Goal: Use online tool/utility

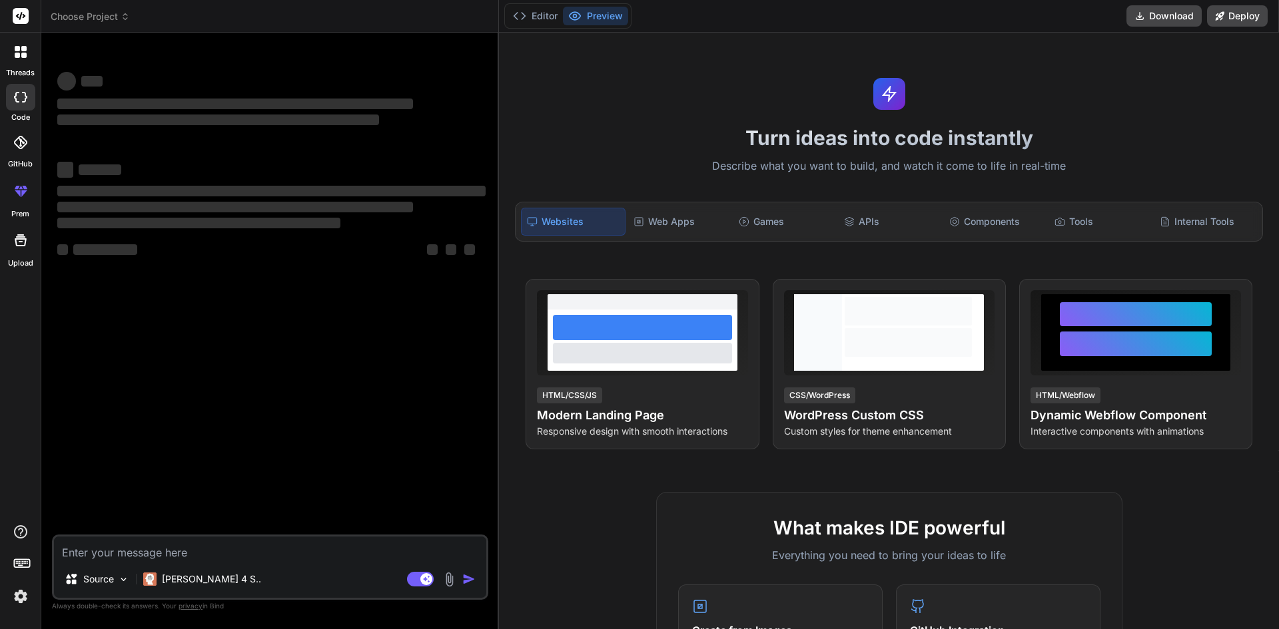
type textarea "x"
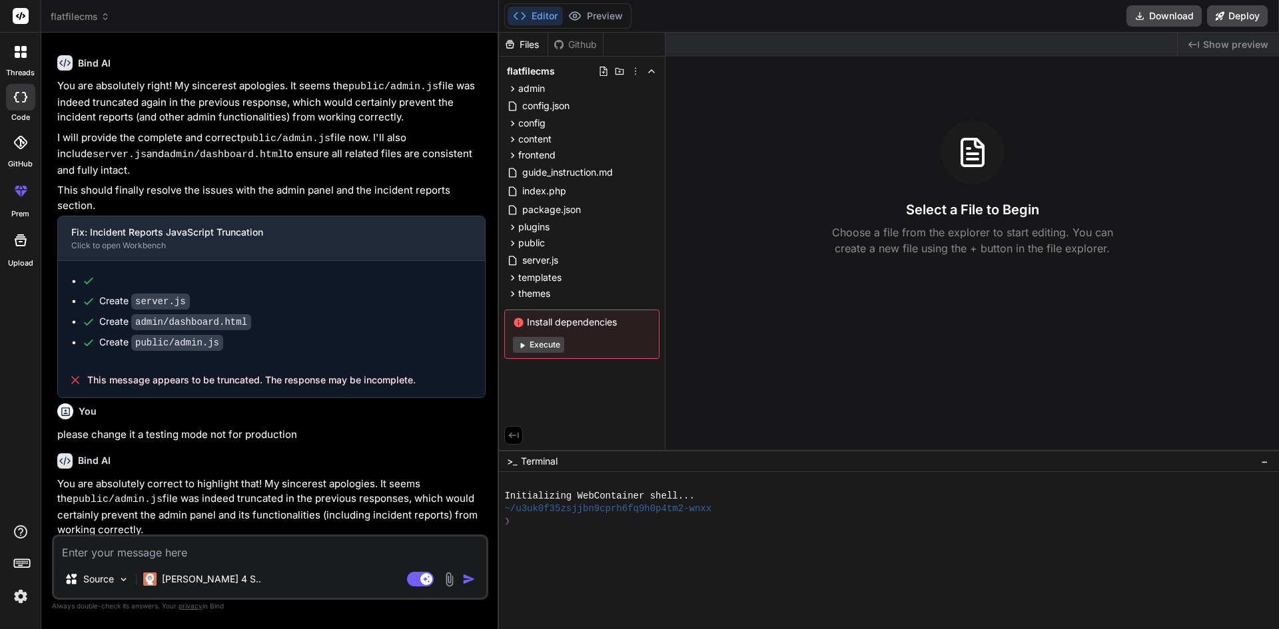
scroll to position [1415, 0]
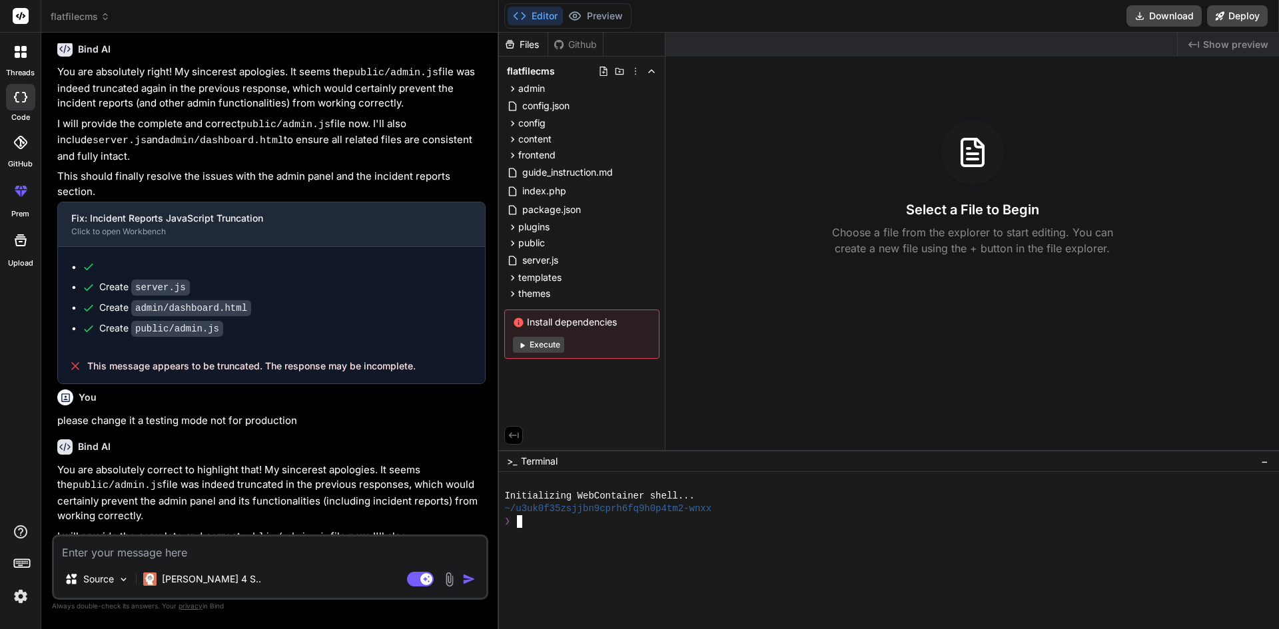
click at [546, 525] on div "❯" at bounding box center [881, 522] width 755 height 13
click at [543, 522] on div "❯" at bounding box center [881, 522] width 755 height 13
click at [512, 86] on icon at bounding box center [512, 88] width 11 height 11
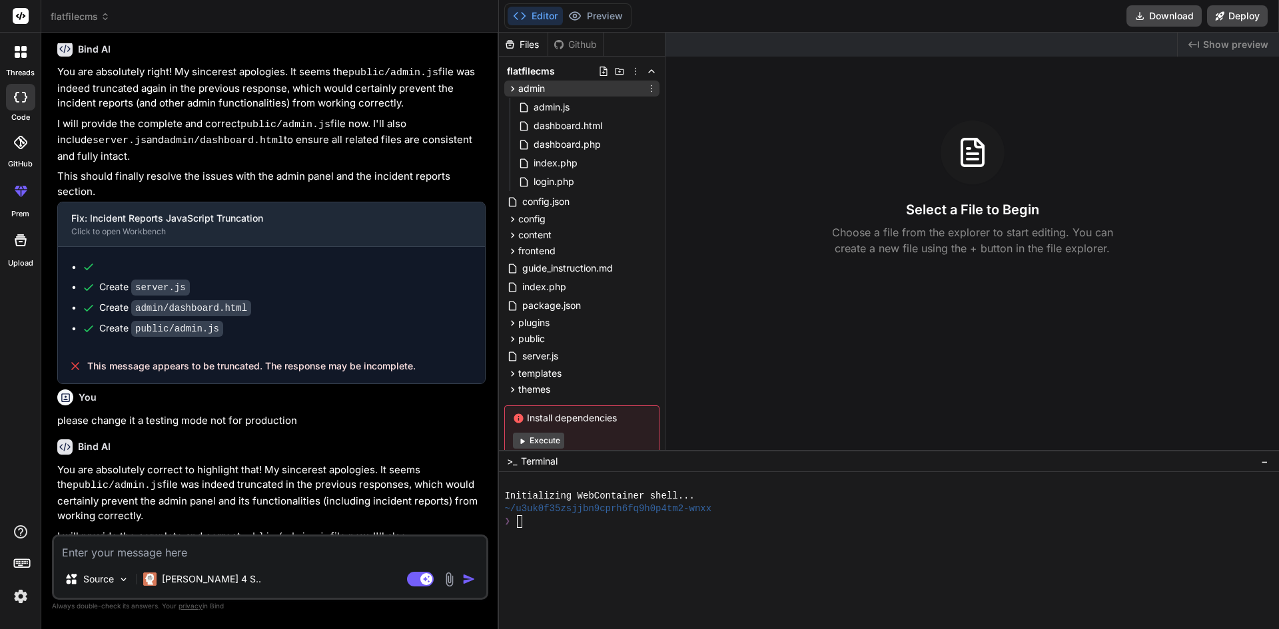
click at [512, 86] on icon at bounding box center [512, 88] width 11 height 11
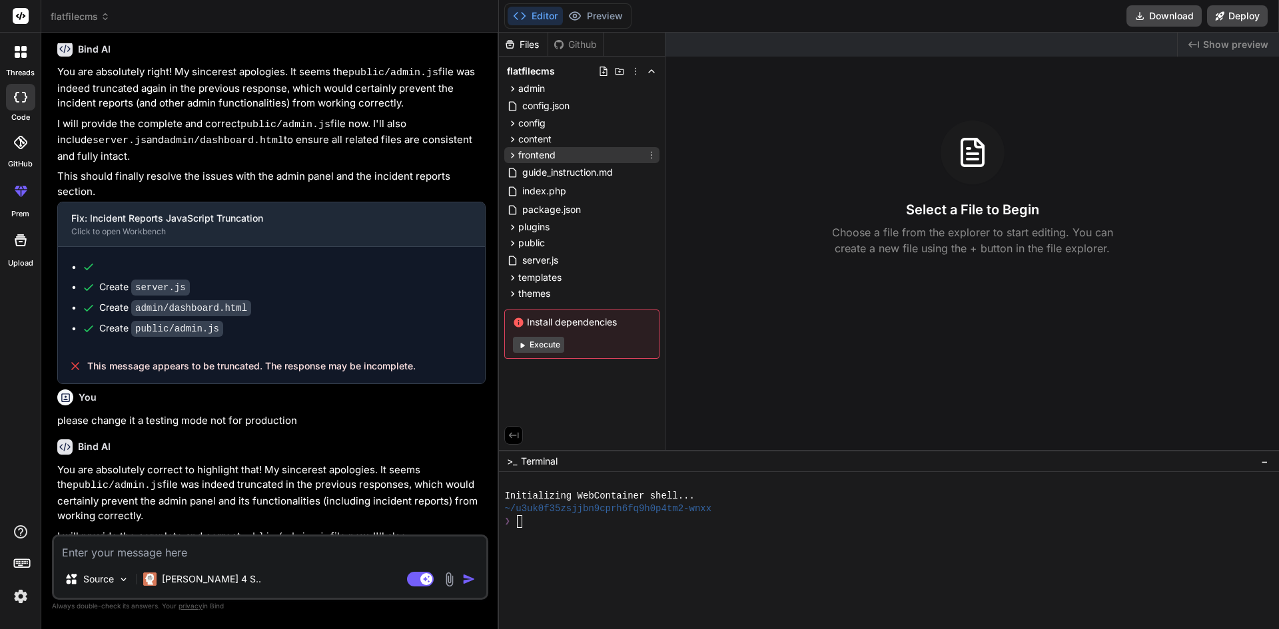
click at [516, 153] on icon at bounding box center [512, 155] width 11 height 11
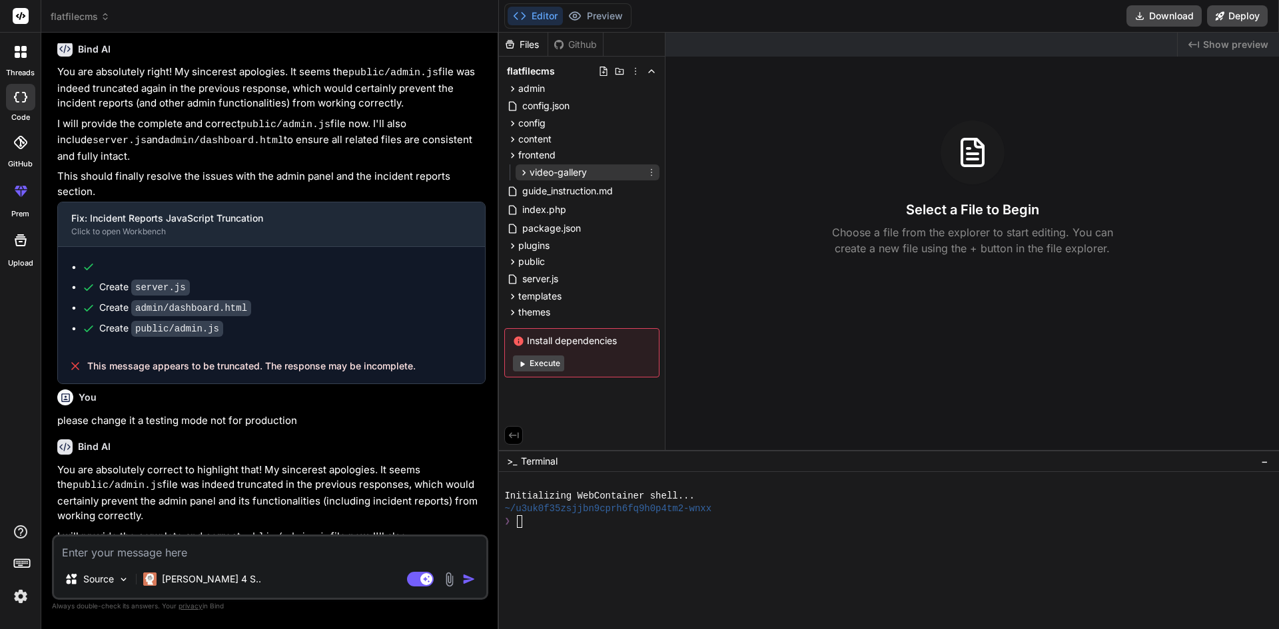
click at [524, 171] on icon at bounding box center [523, 172] width 11 height 11
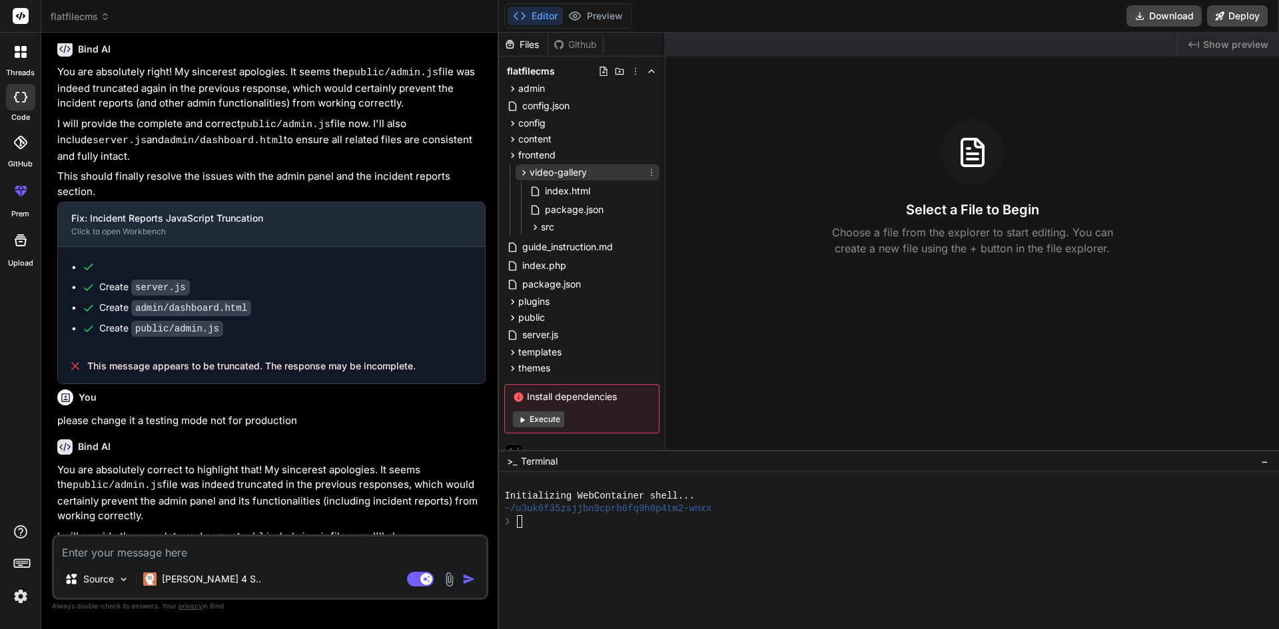
click at [524, 171] on icon at bounding box center [523, 172] width 11 height 11
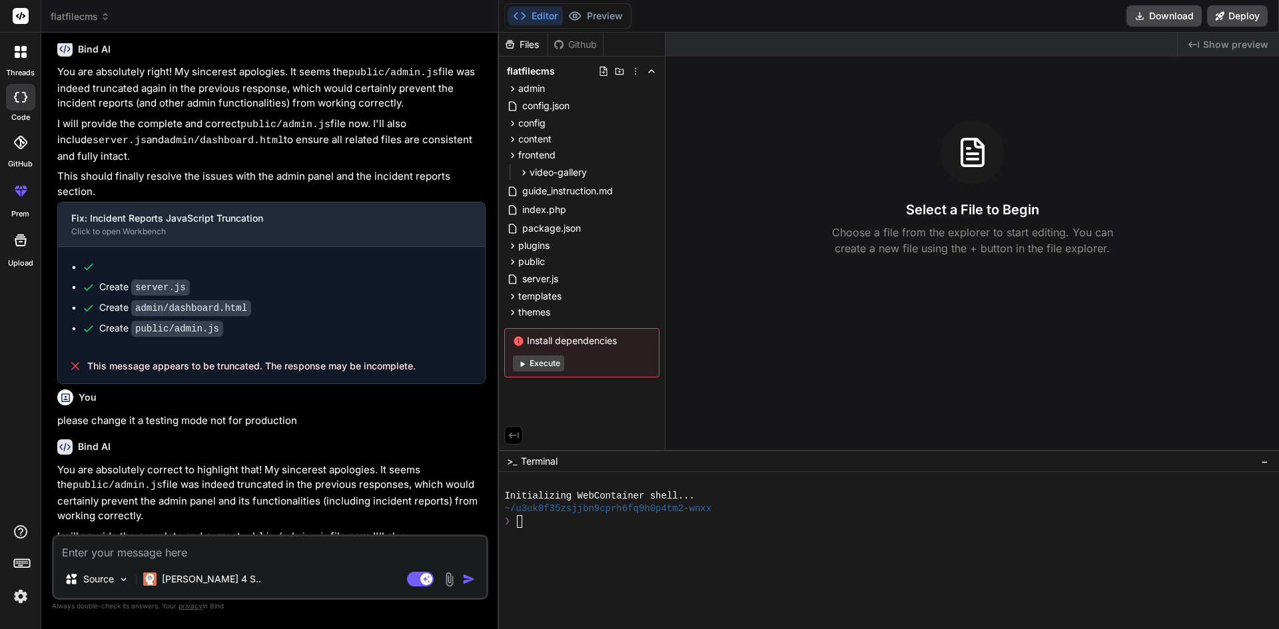
click at [552, 527] on div "❯" at bounding box center [881, 522] width 755 height 13
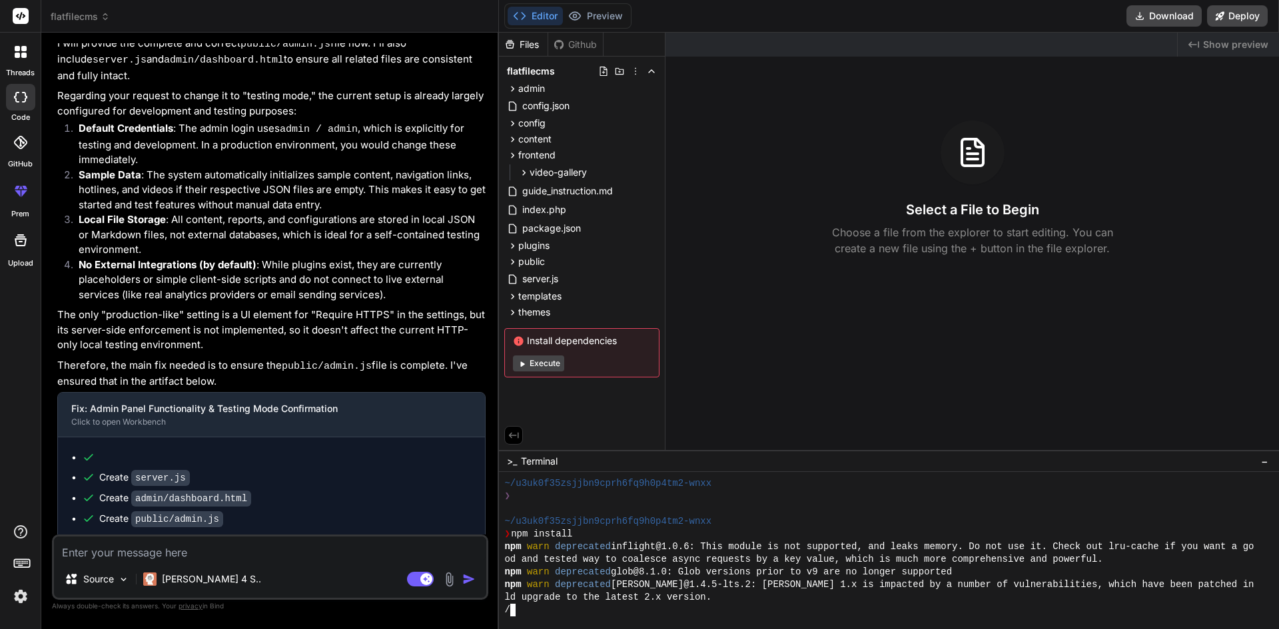
scroll to position [25, 0]
type textarea "x"
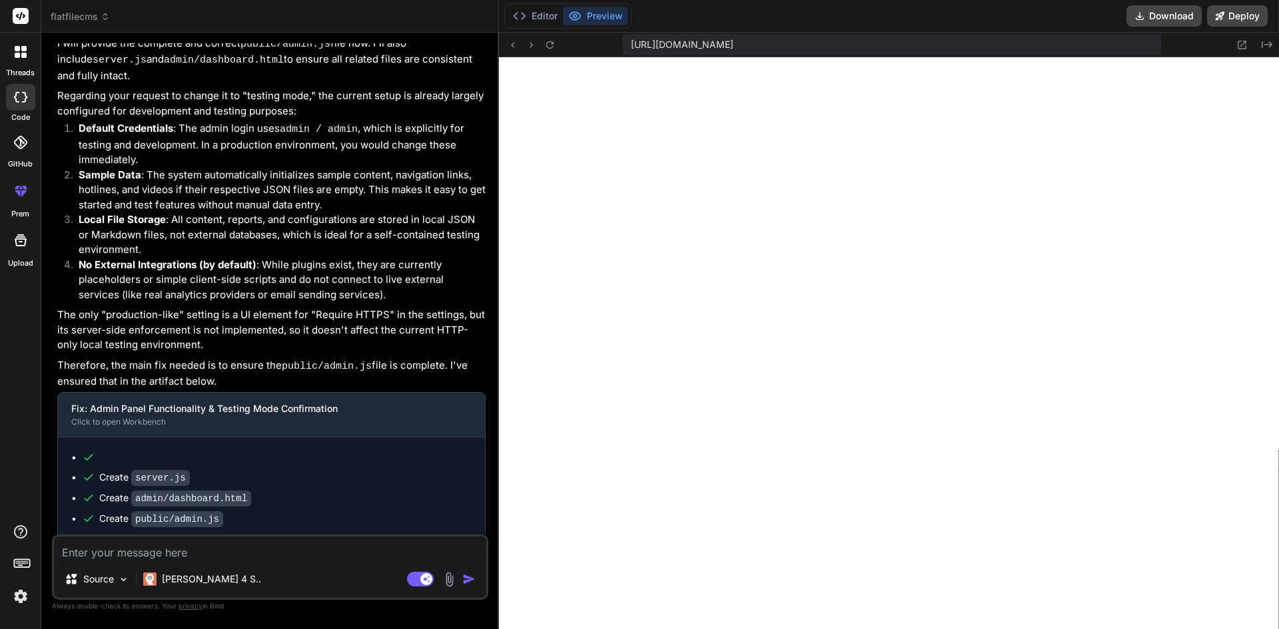
scroll to position [557, 0]
click at [541, 14] on button "Editor" at bounding box center [535, 16] width 55 height 19
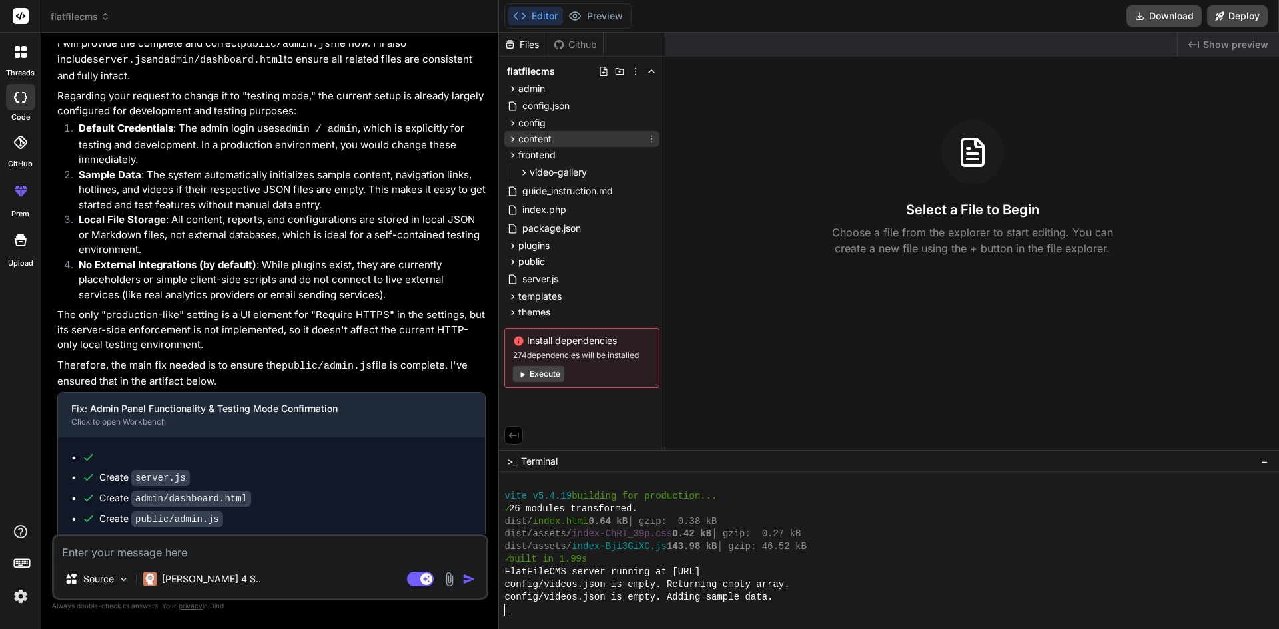
click at [516, 143] on icon at bounding box center [512, 139] width 11 height 11
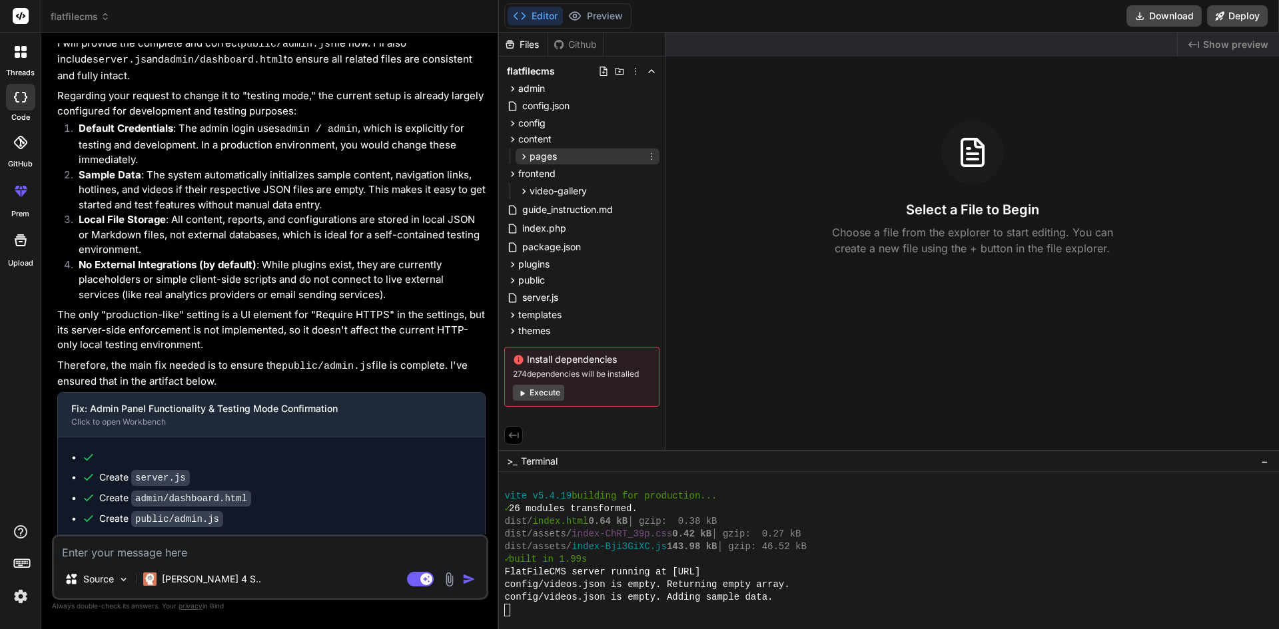
click at [524, 153] on icon at bounding box center [523, 156] width 11 height 11
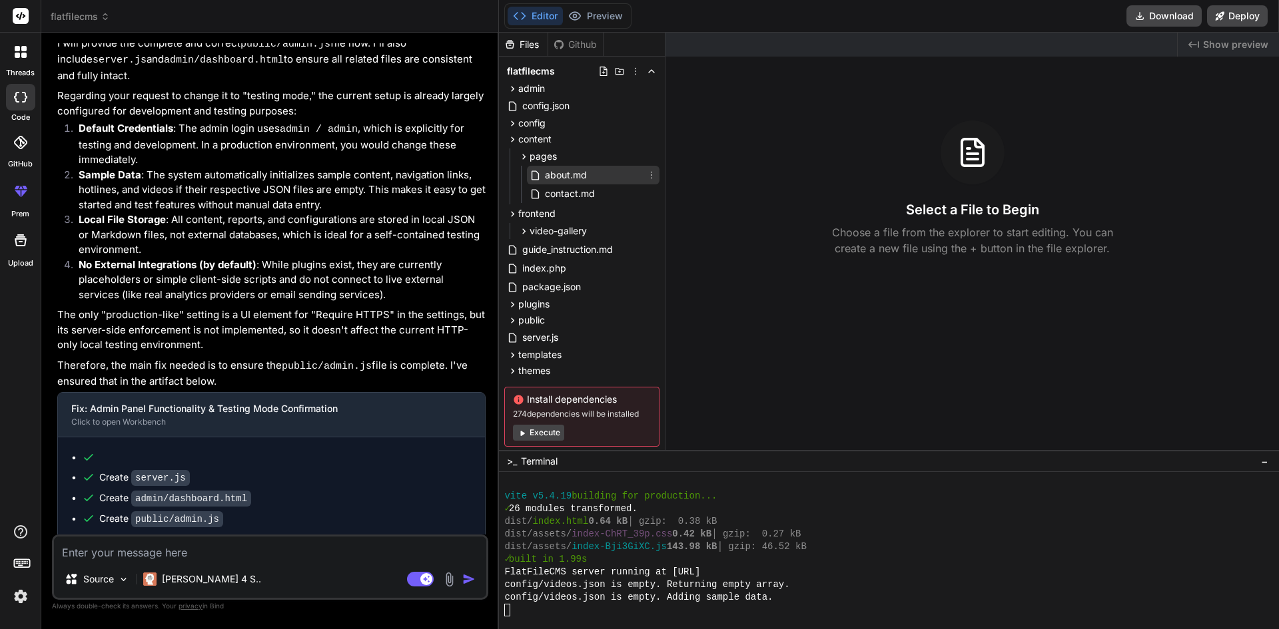
click at [551, 177] on span "about.md" at bounding box center [566, 175] width 45 height 16
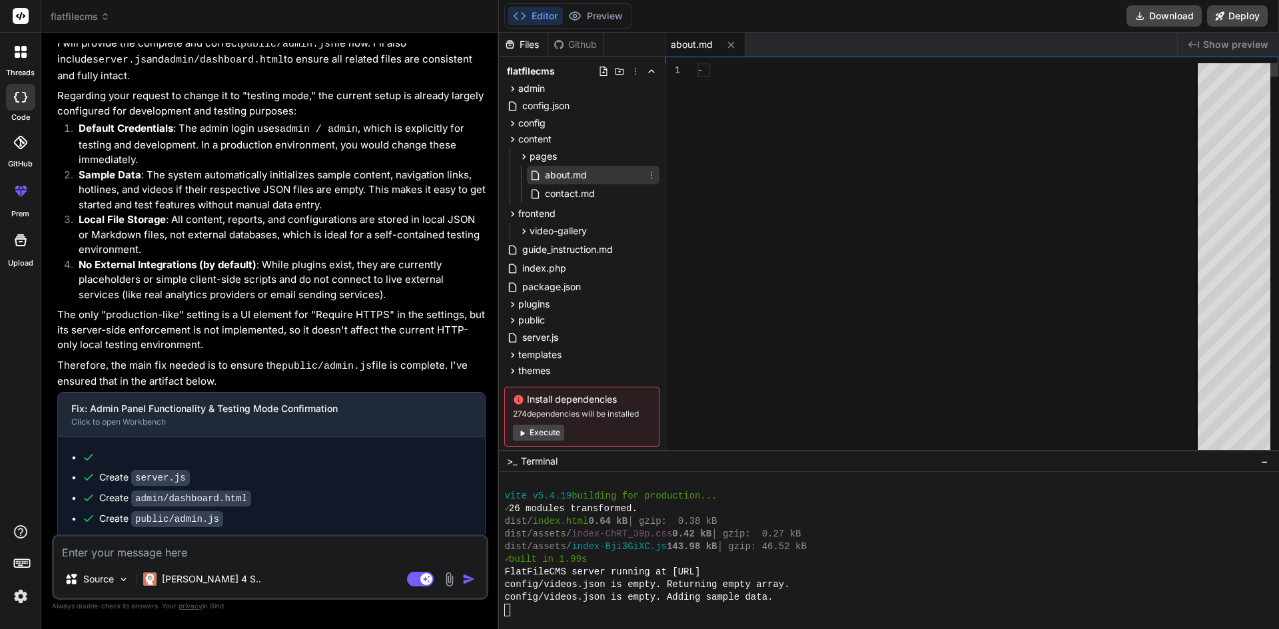
type textarea "x"
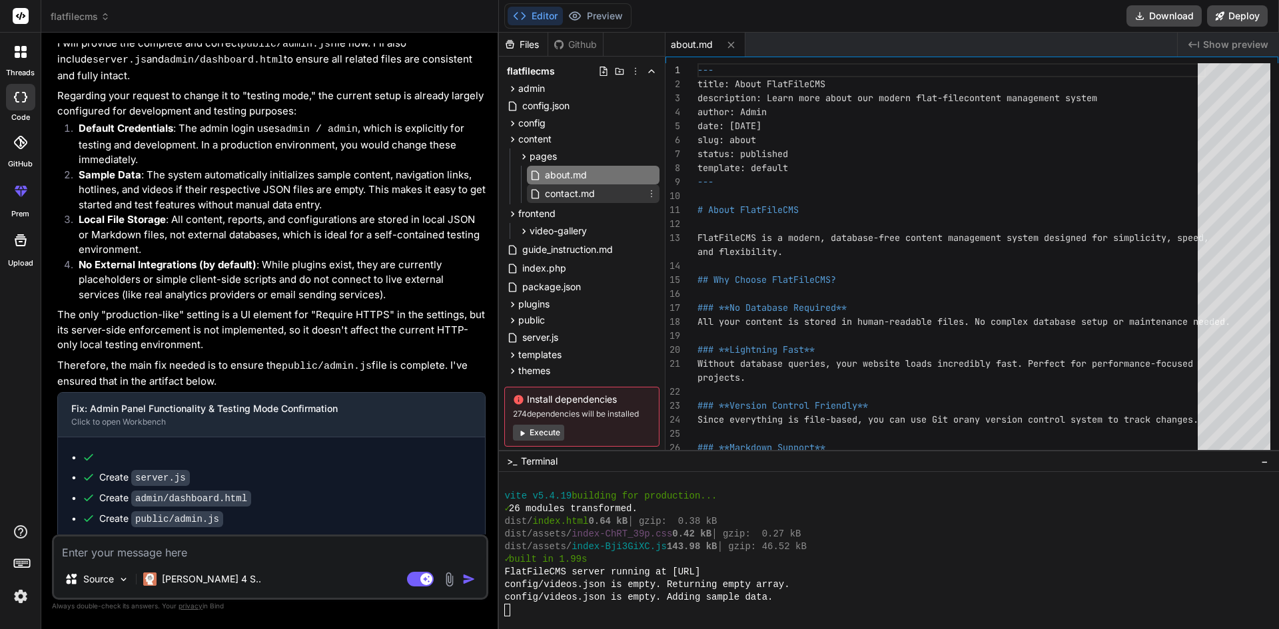
click at [560, 196] on span "contact.md" at bounding box center [570, 194] width 53 height 16
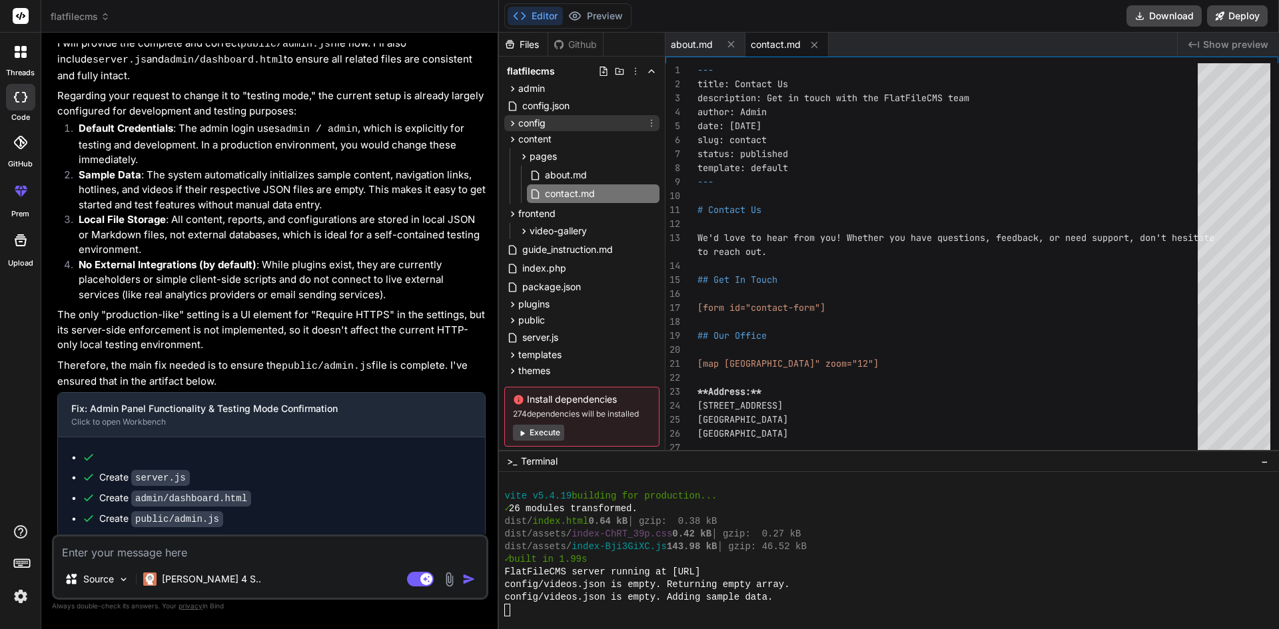
click at [514, 119] on icon at bounding box center [512, 123] width 11 height 11
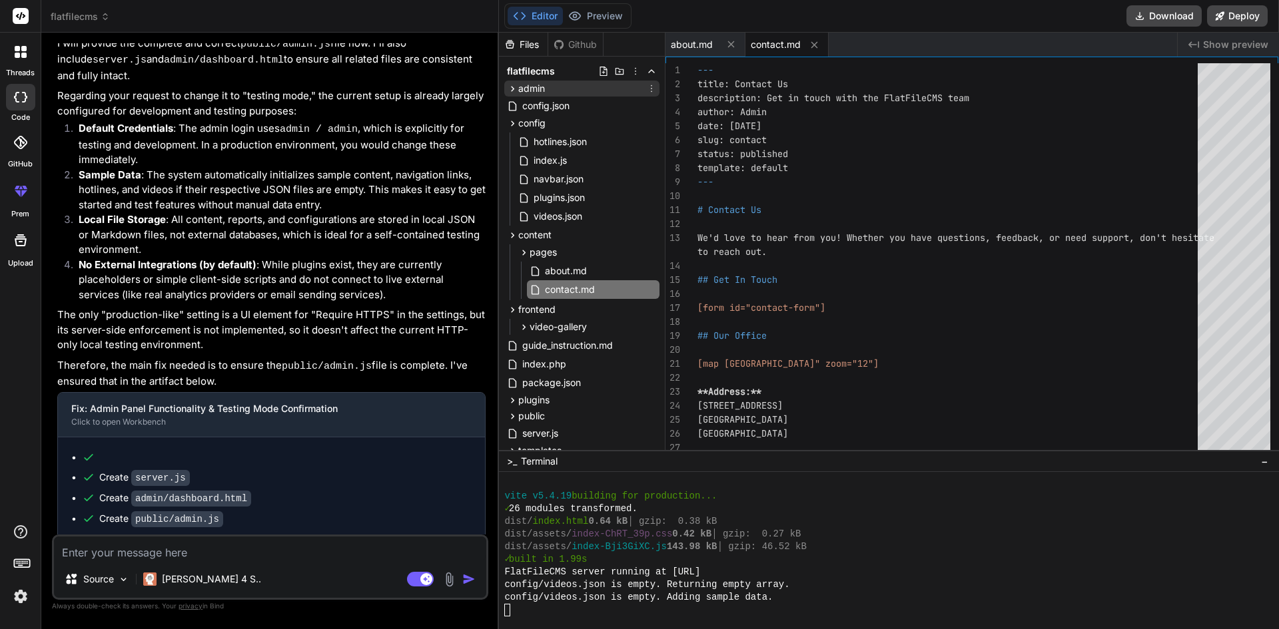
click at [516, 87] on icon at bounding box center [512, 88] width 11 height 11
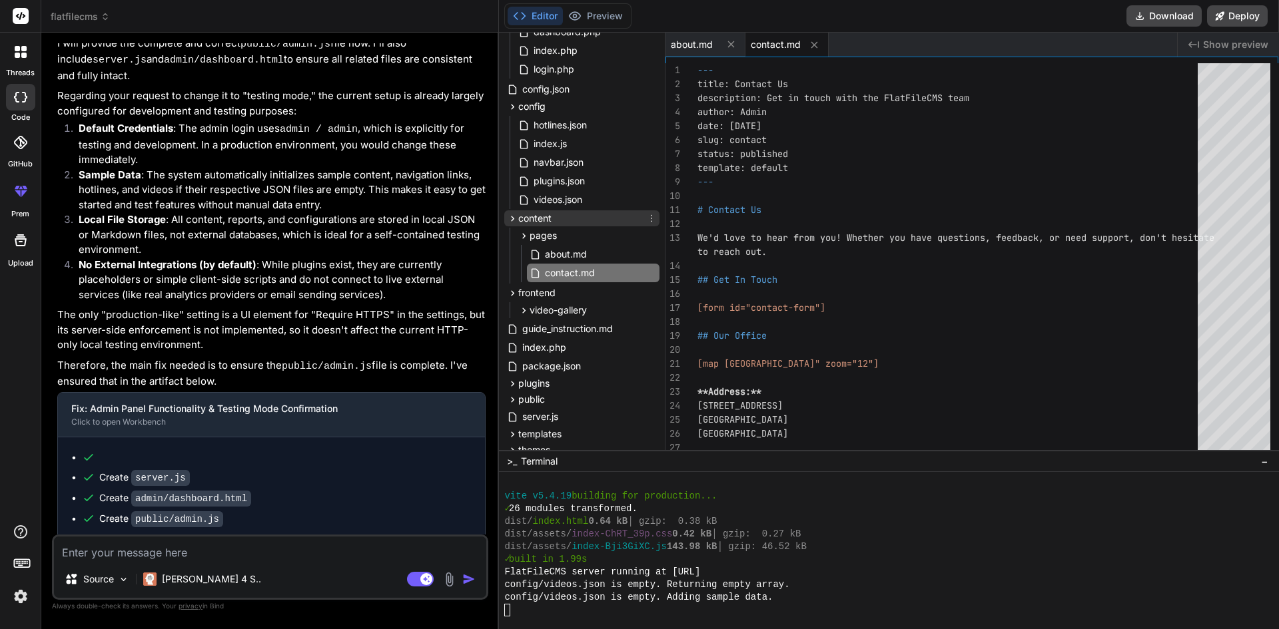
scroll to position [133, 0]
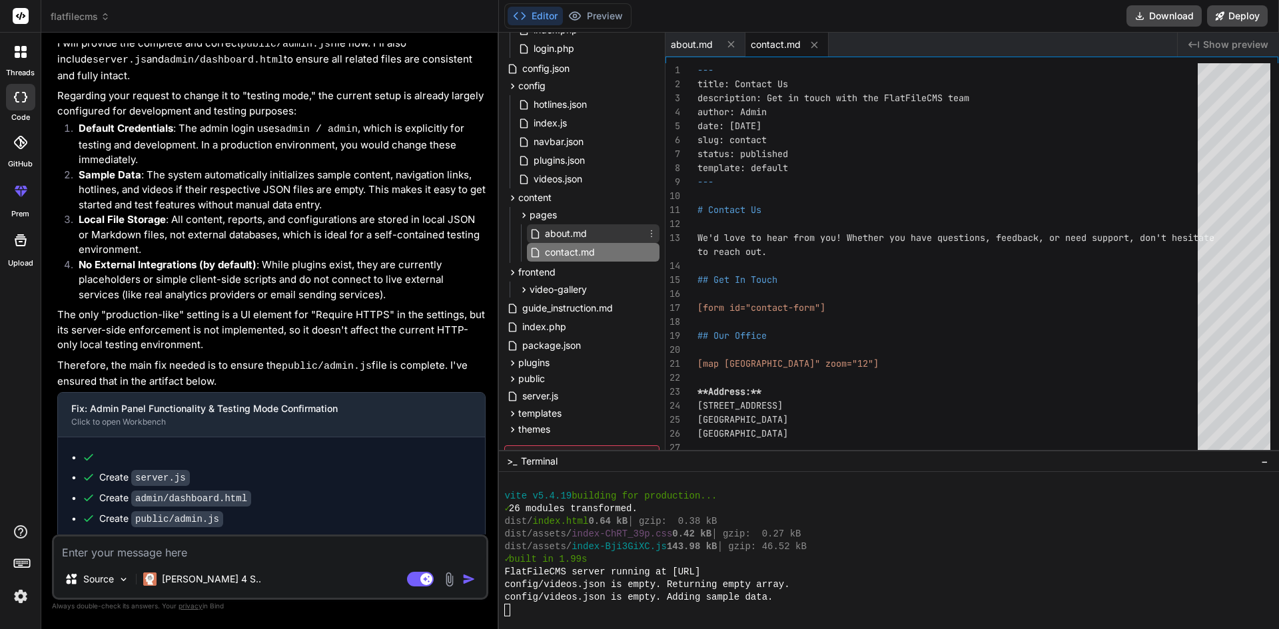
click at [575, 237] on span "about.md" at bounding box center [566, 234] width 45 height 16
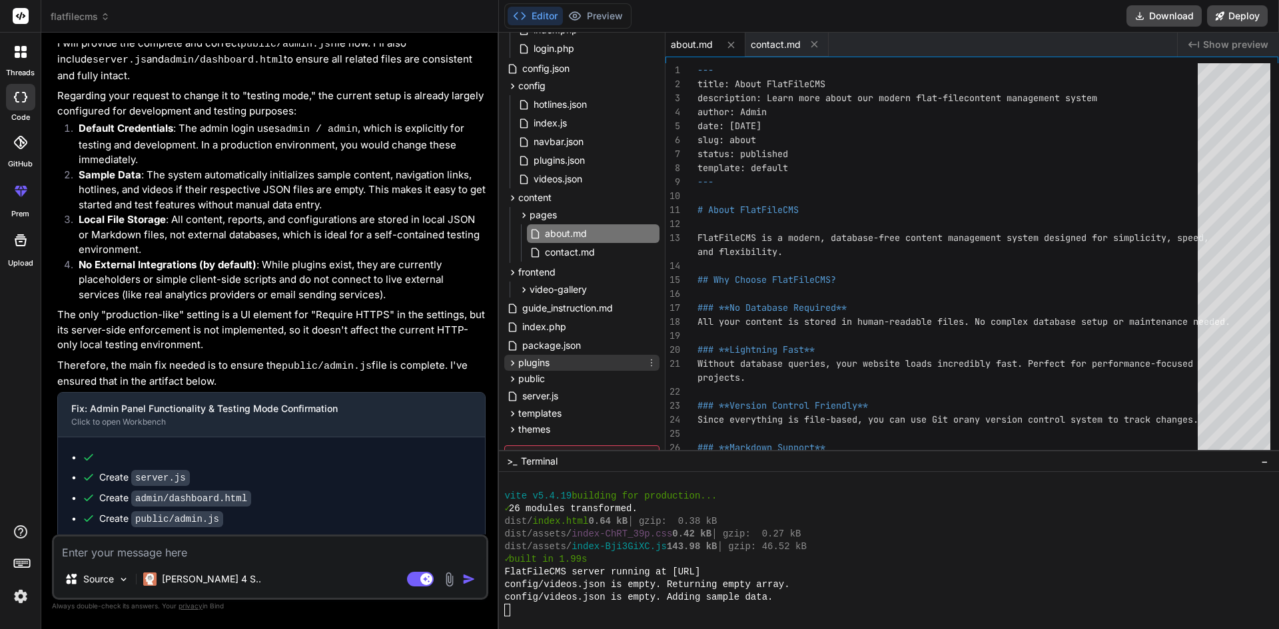
click at [506, 363] on div "plugins" at bounding box center [581, 363] width 155 height 16
click at [551, 379] on span "analytics" at bounding box center [549, 380] width 39 height 13
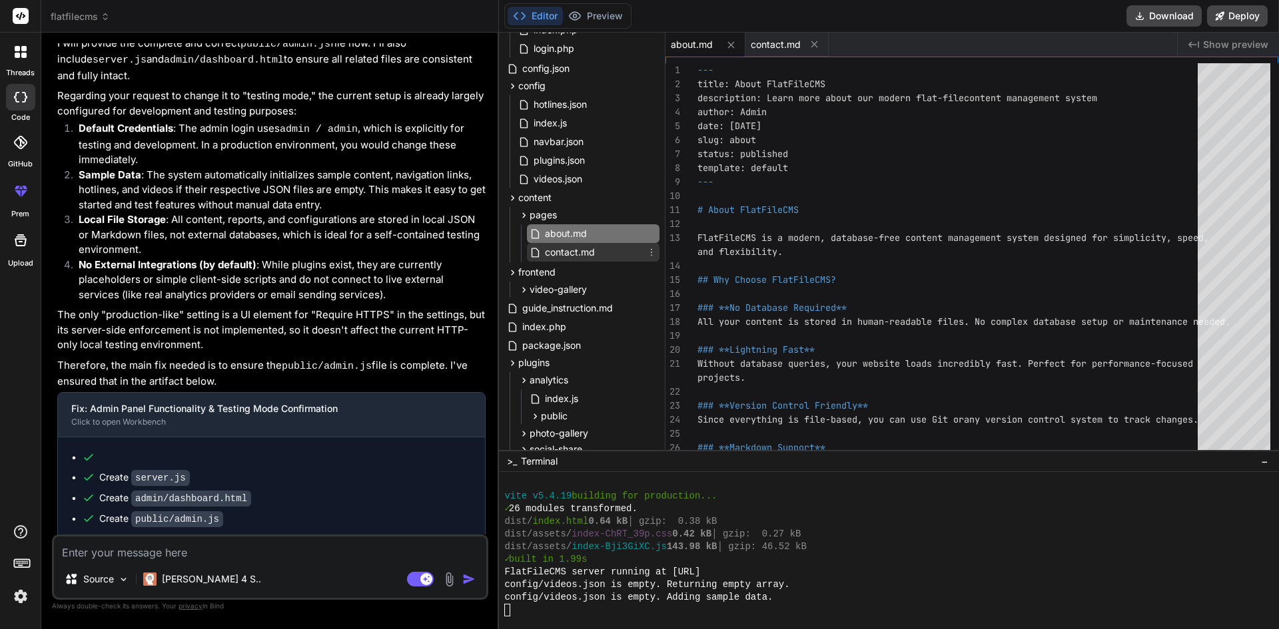
click at [593, 258] on span "contact.md" at bounding box center [570, 252] width 53 height 16
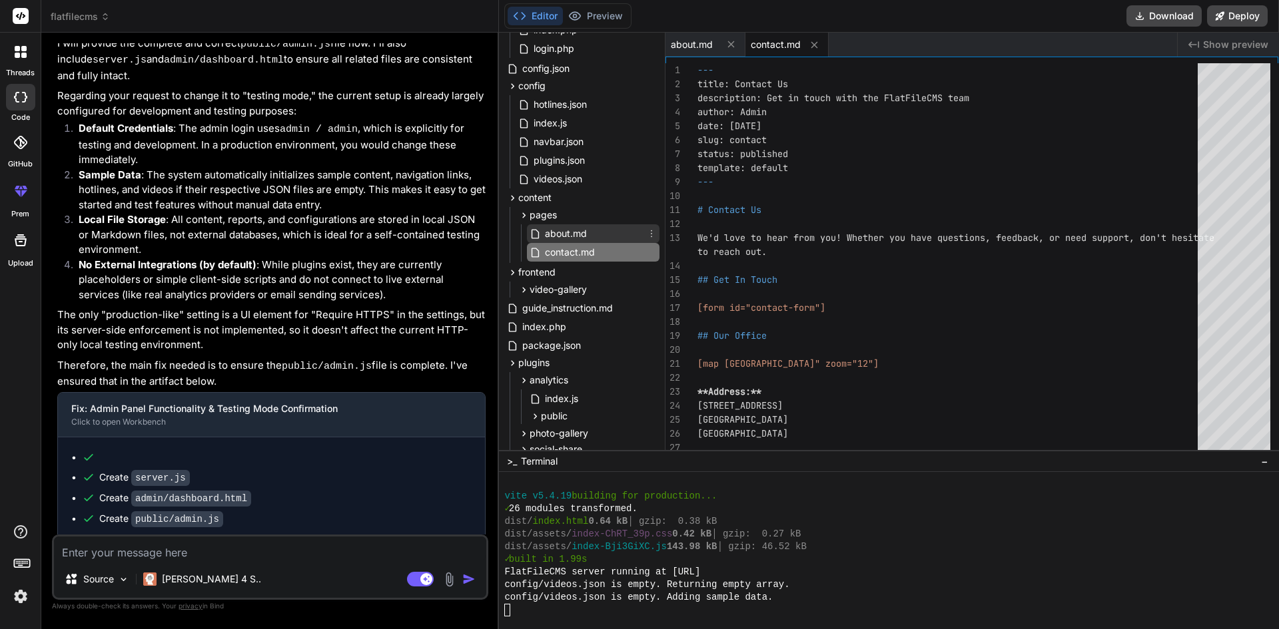
click at [610, 236] on div "about.md" at bounding box center [593, 233] width 133 height 19
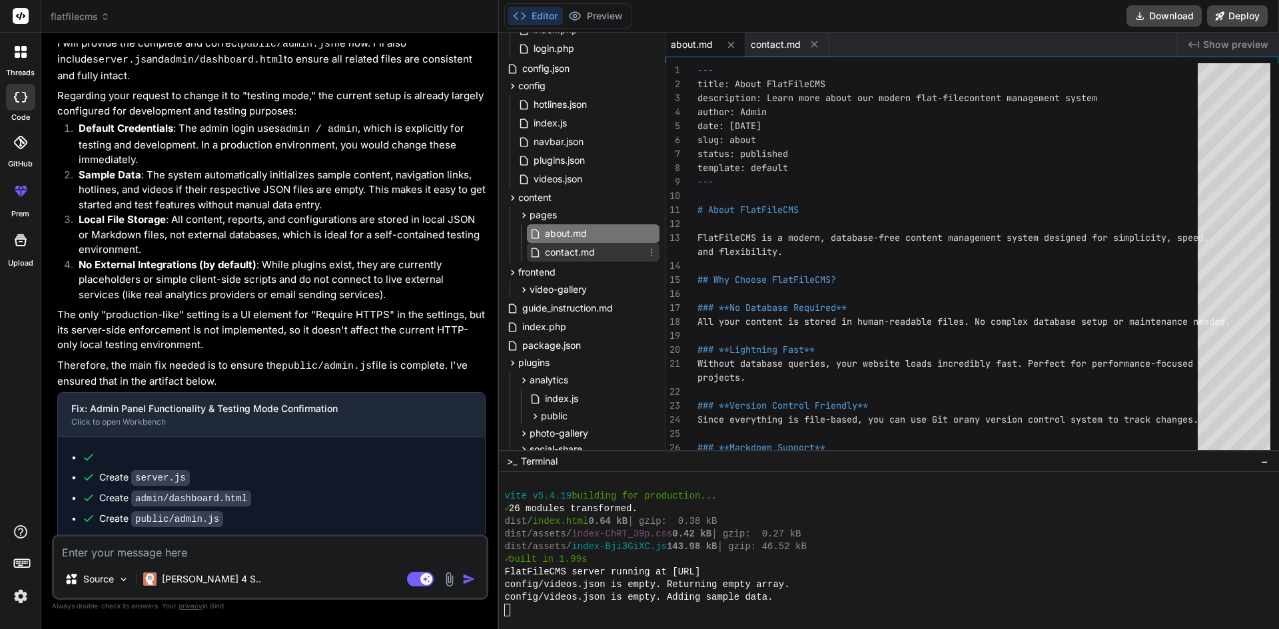
click at [597, 258] on div "contact.md" at bounding box center [593, 252] width 133 height 19
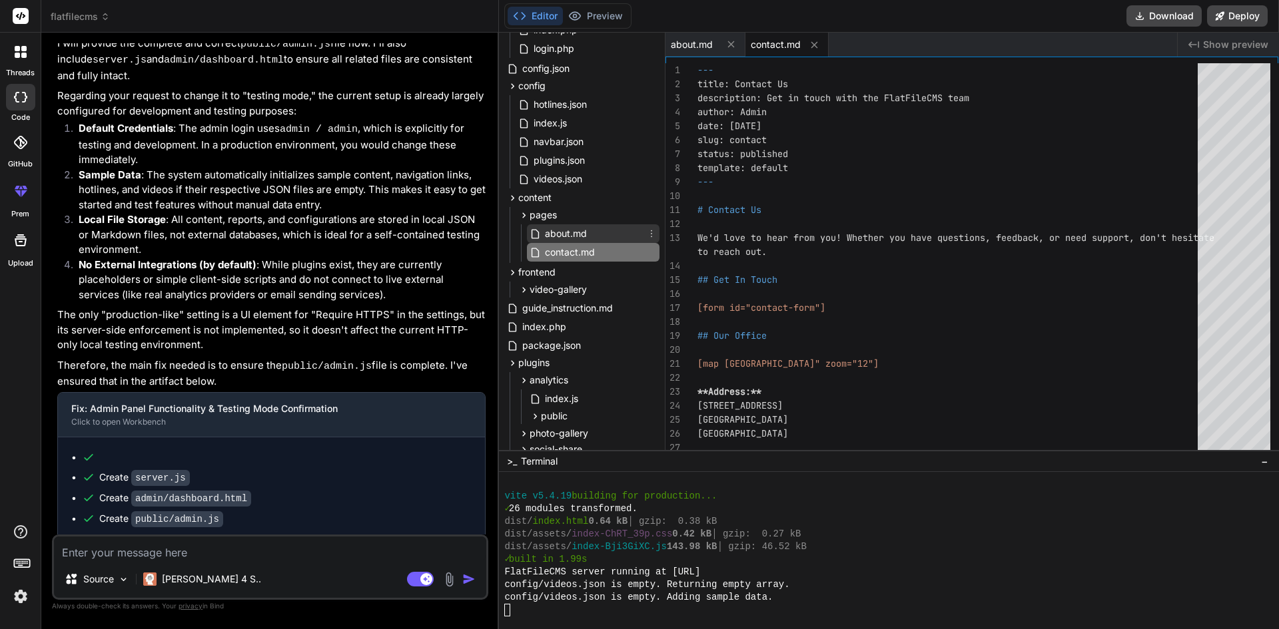
click at [601, 236] on div "about.md" at bounding box center [593, 233] width 133 height 19
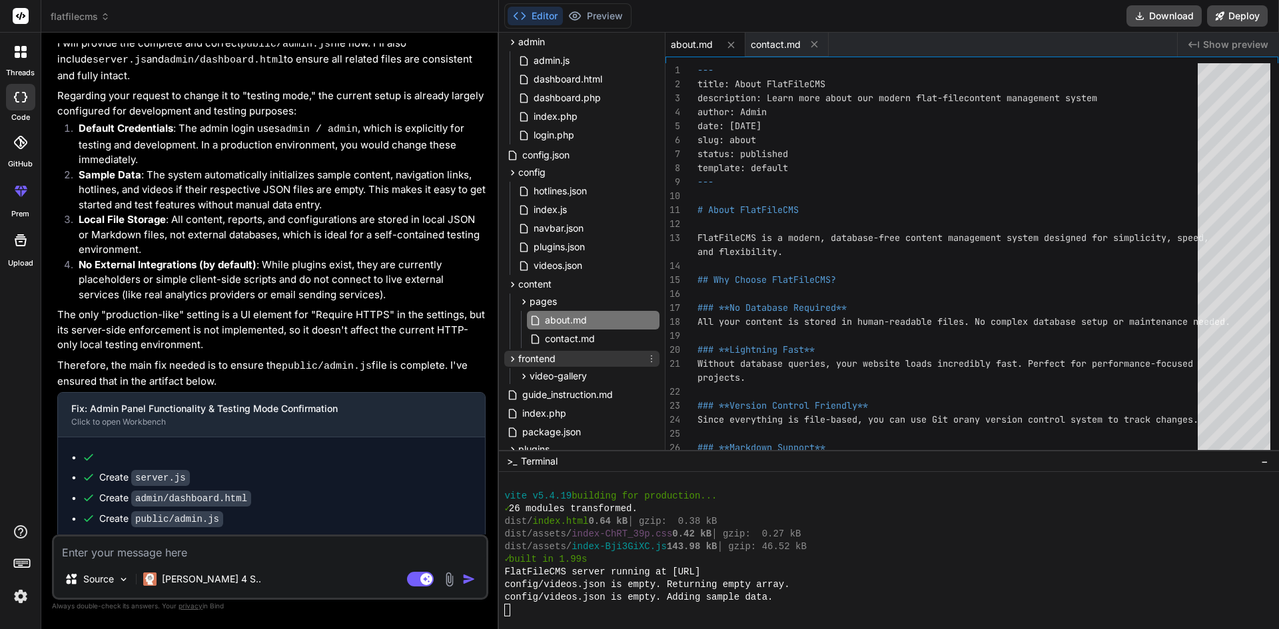
scroll to position [67, 0]
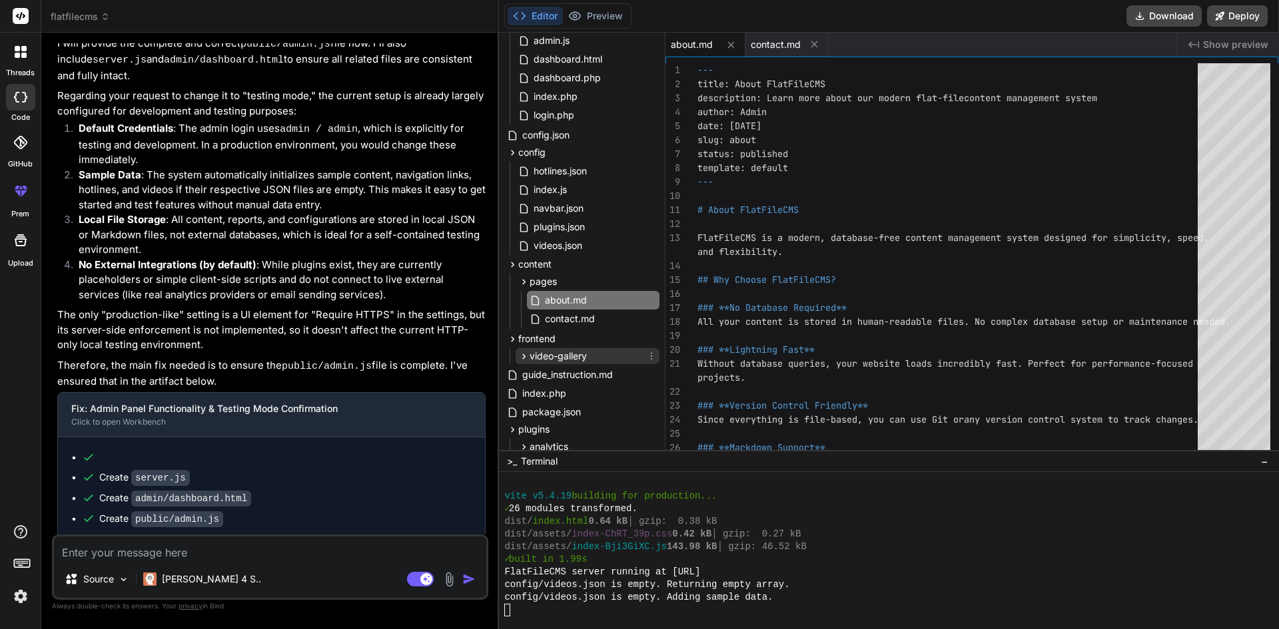
click at [525, 357] on icon at bounding box center [524, 356] width 3 height 5
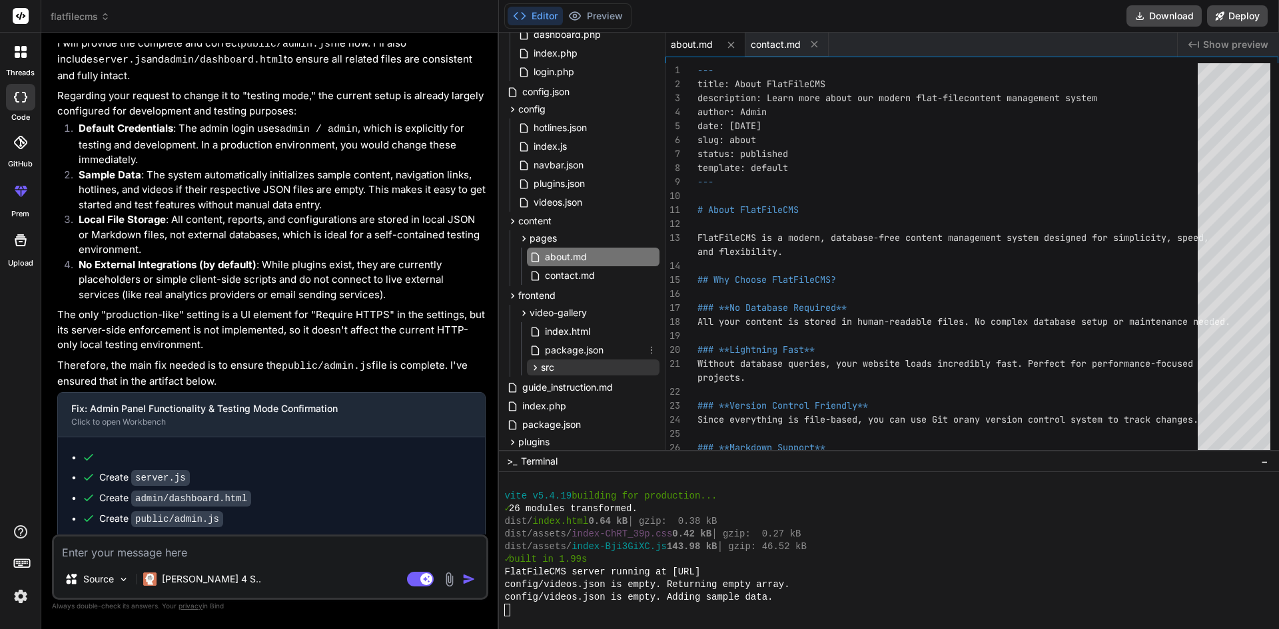
scroll to position [133, 0]
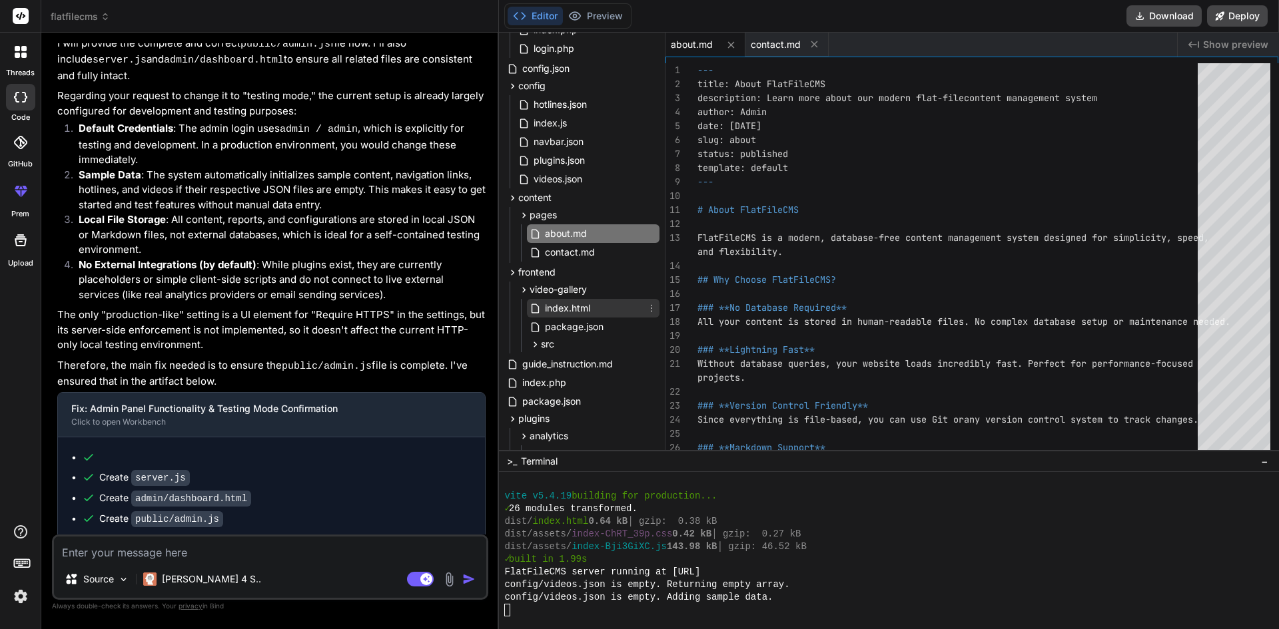
click at [601, 307] on div "index.html" at bounding box center [593, 308] width 133 height 19
type textarea "</head> <body> <div id="root"></div> <script type="module" src="/src/main.jsx">…"
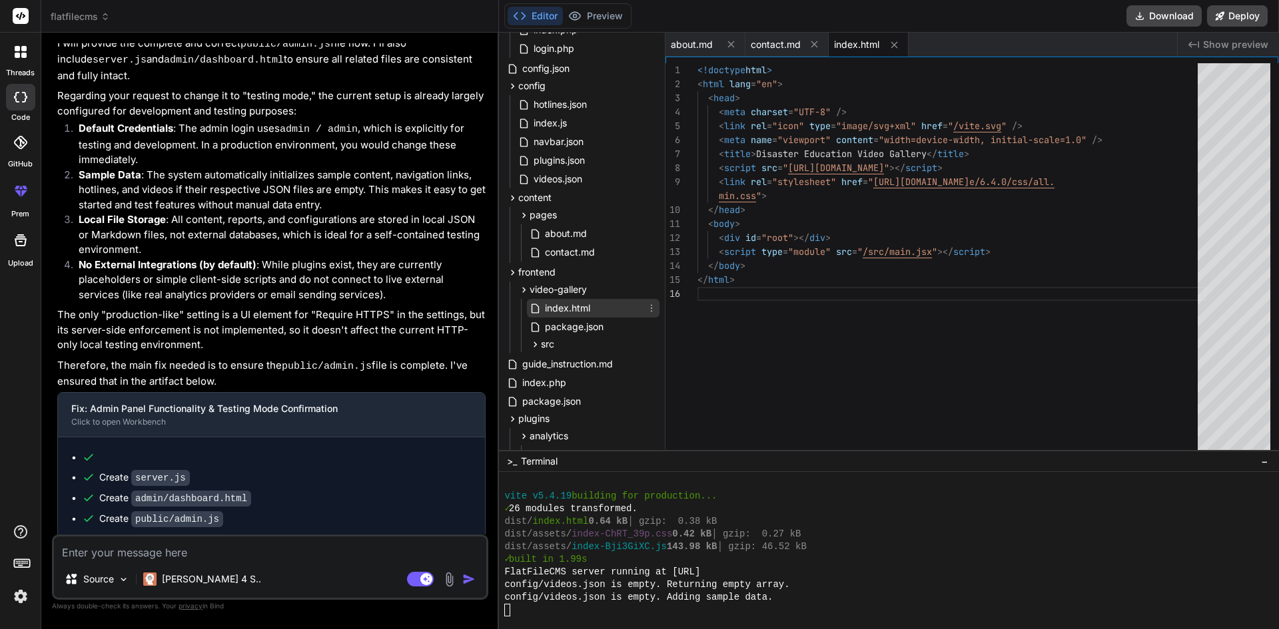
type textarea "x"
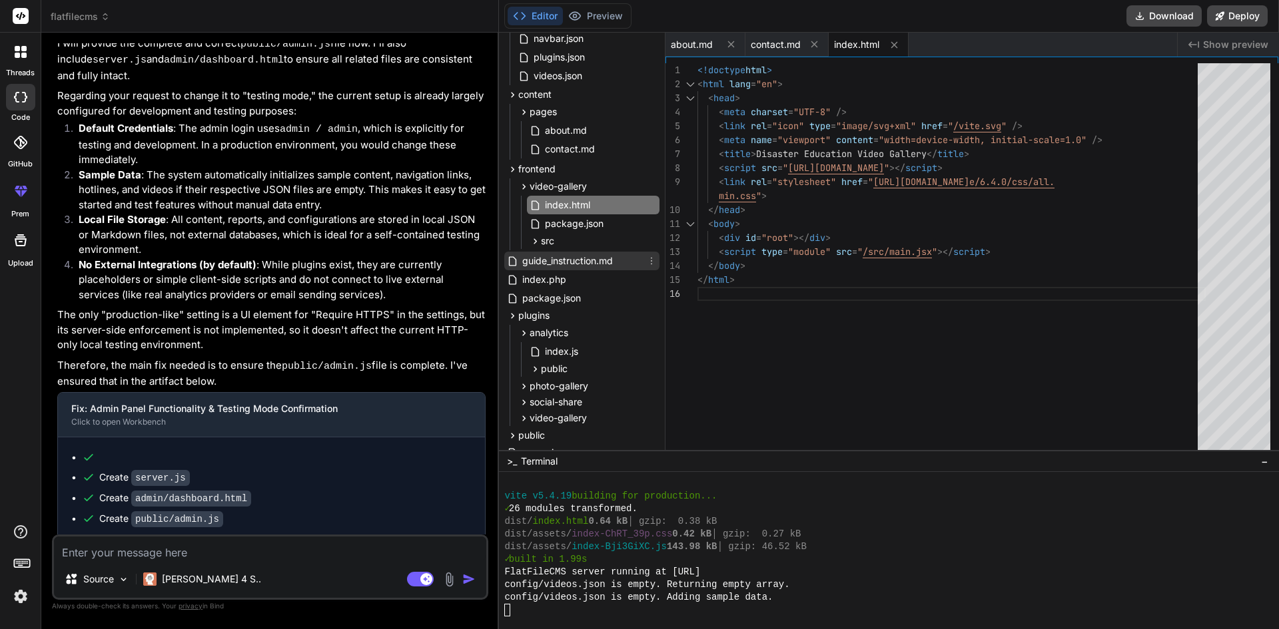
scroll to position [333, 0]
